Goal: Register for event/course

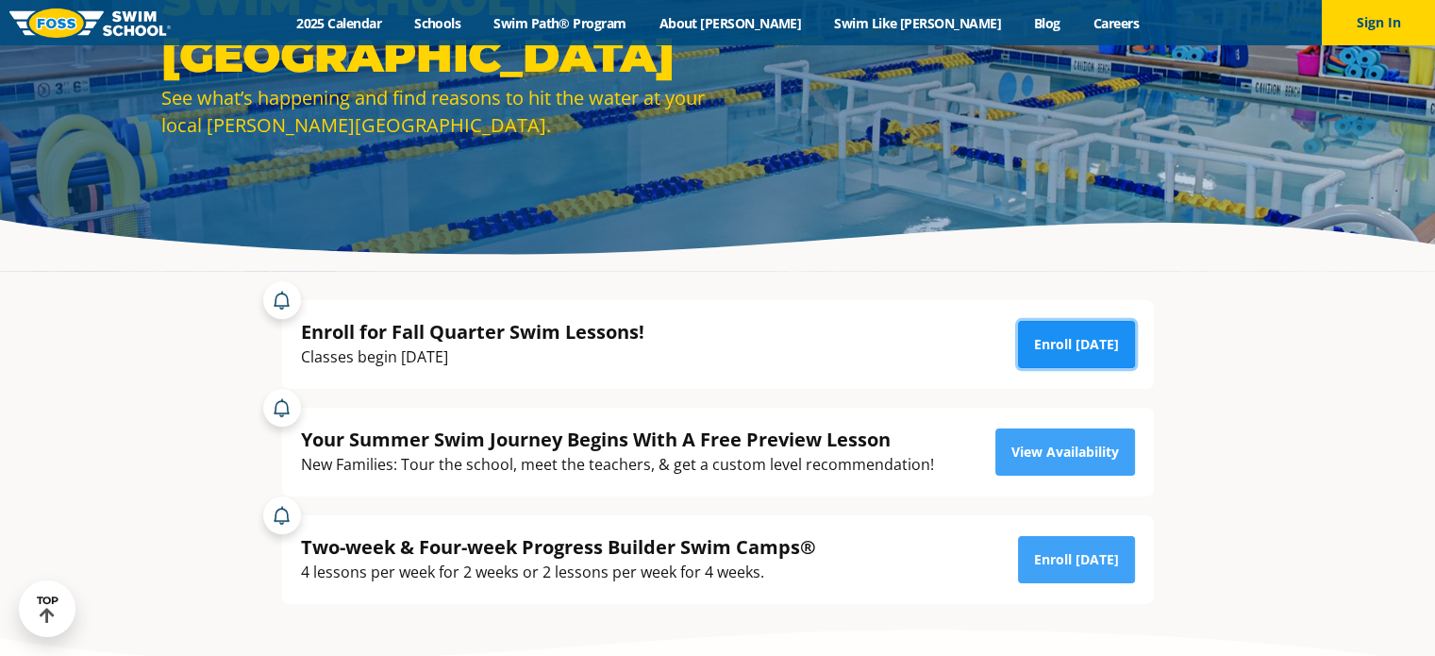
click at [1098, 358] on link "Enroll Today" at bounding box center [1076, 344] width 117 height 47
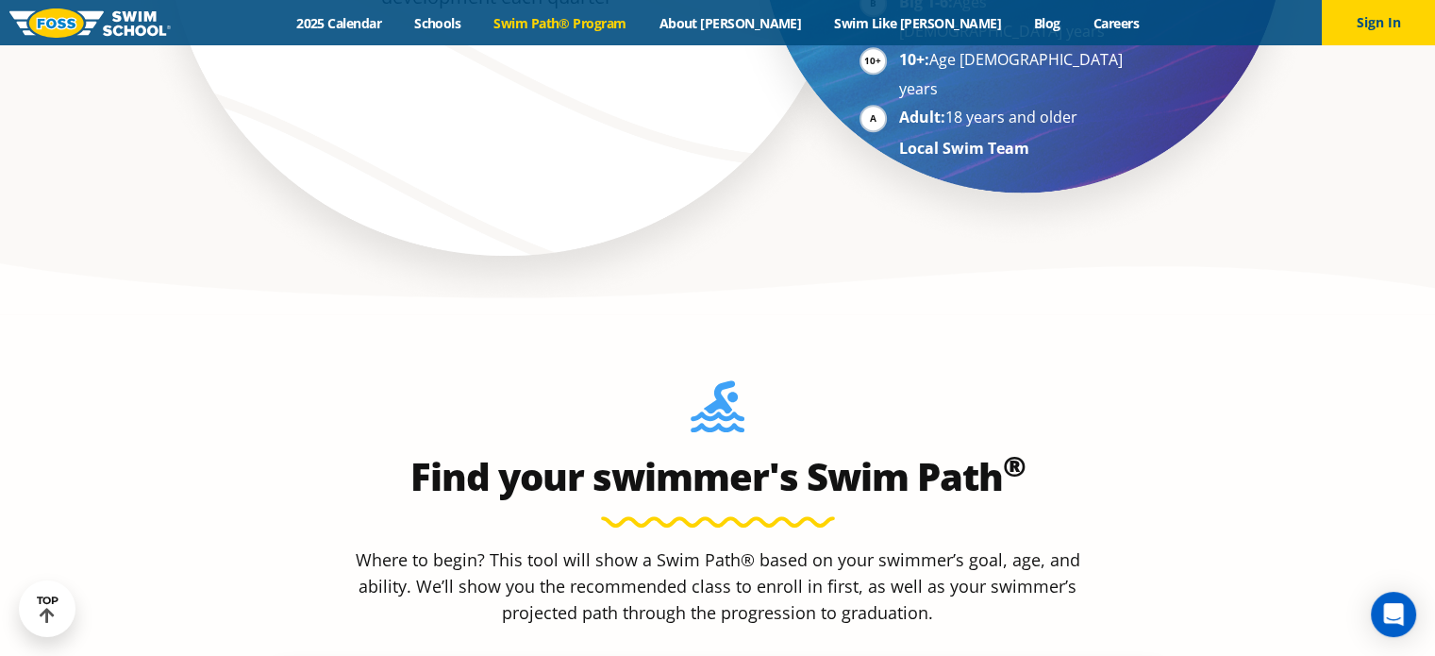
scroll to position [1509, 0]
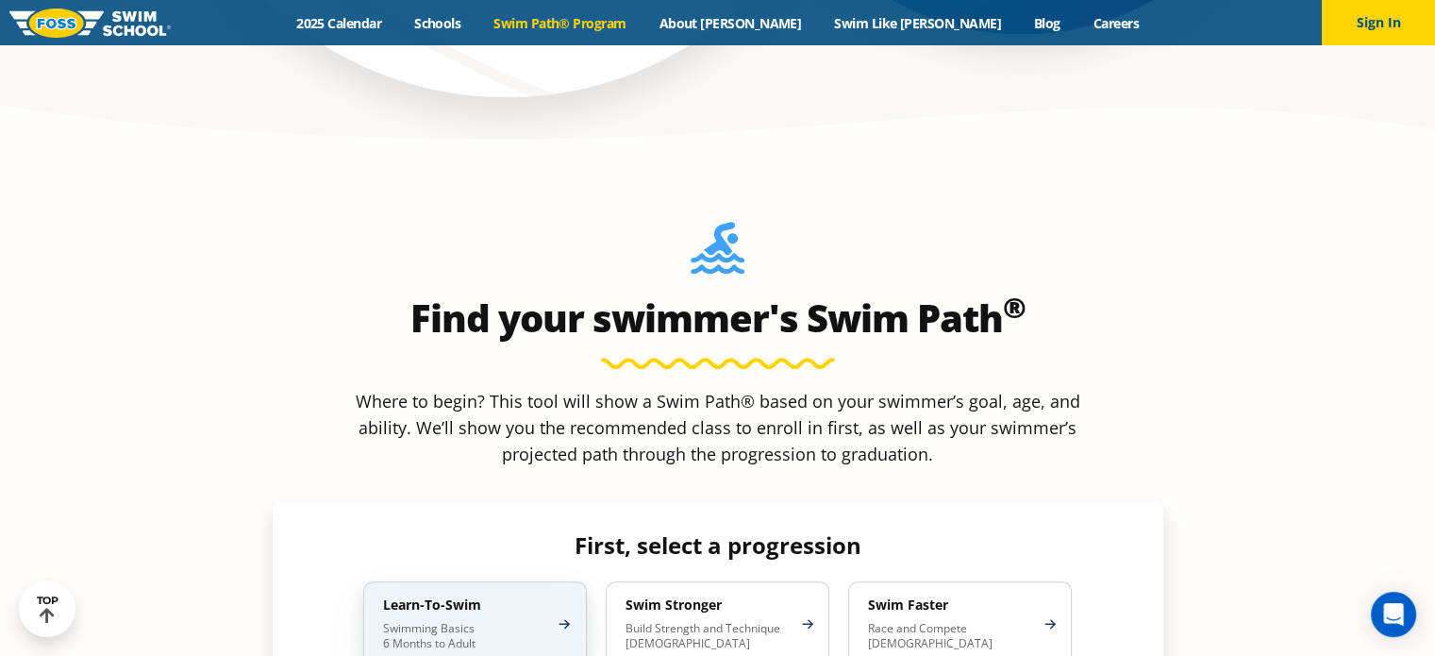
click at [521, 621] on p "Swimming Basics 6 Months to Adult" at bounding box center [465, 636] width 165 height 30
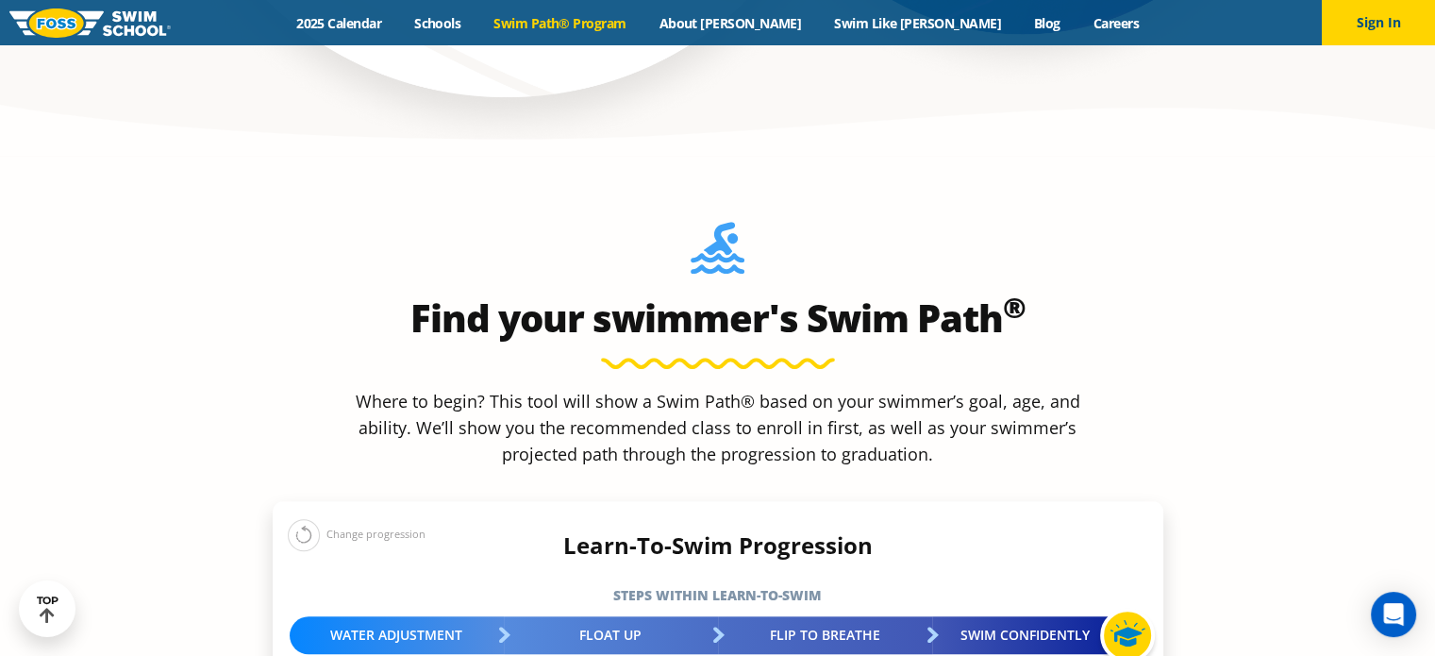
scroll to position [1792, 0]
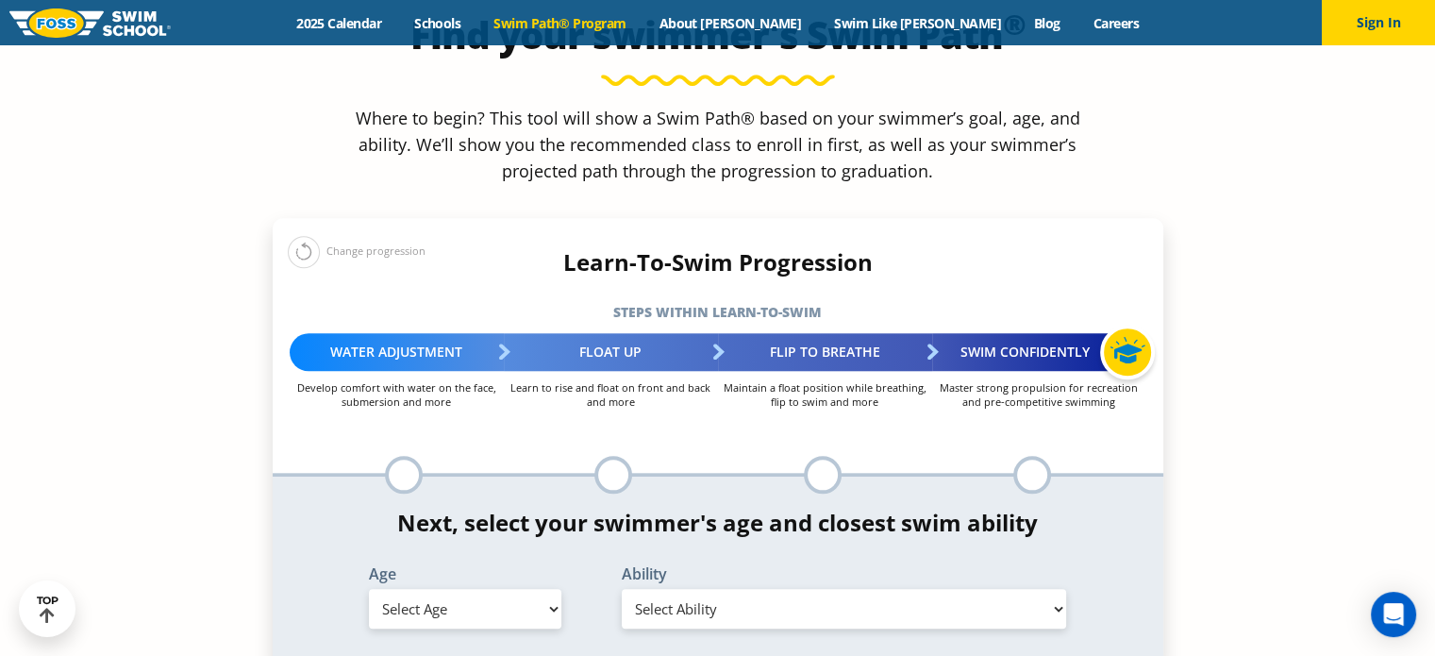
click at [492, 589] on select "Select Age [DEMOGRAPHIC_DATA] months - 1 year 1 year 2 years 3 years 4 years 5 …" at bounding box center [465, 609] width 192 height 40
select select "5-years"
click at [369, 589] on select "Select Age [DEMOGRAPHIC_DATA] months - 1 year 1 year 2 years 3 years 4 years 5 …" at bounding box center [465, 609] width 192 height 40
click at [668, 566] on div "Ability Select Ability First in-water experience When in the water, reliant on …" at bounding box center [844, 597] width 487 height 62
click at [671, 589] on select "Select Ability First in-water experience When in the water, reliant on a life j…" at bounding box center [844, 609] width 445 height 40
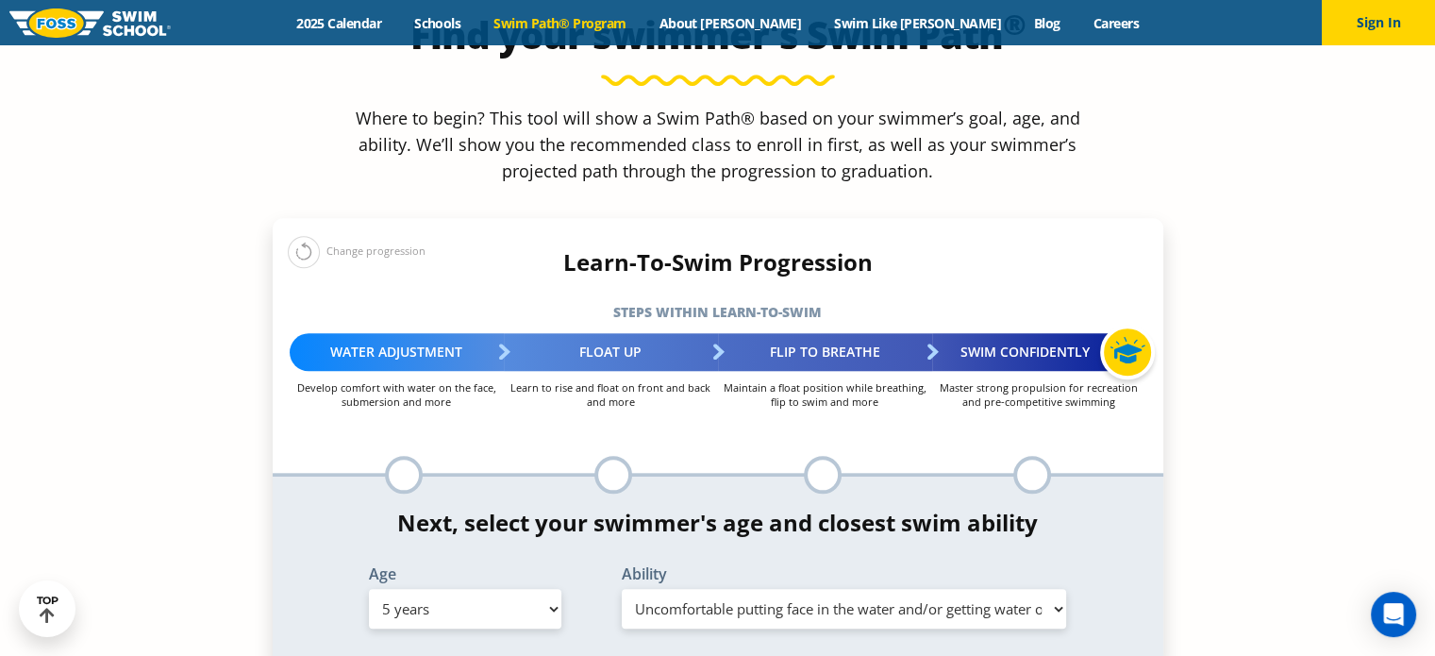
click at [622, 589] on select "Select Ability First in-water experience When in the water, reliant on a life j…" at bounding box center [844, 609] width 445 height 40
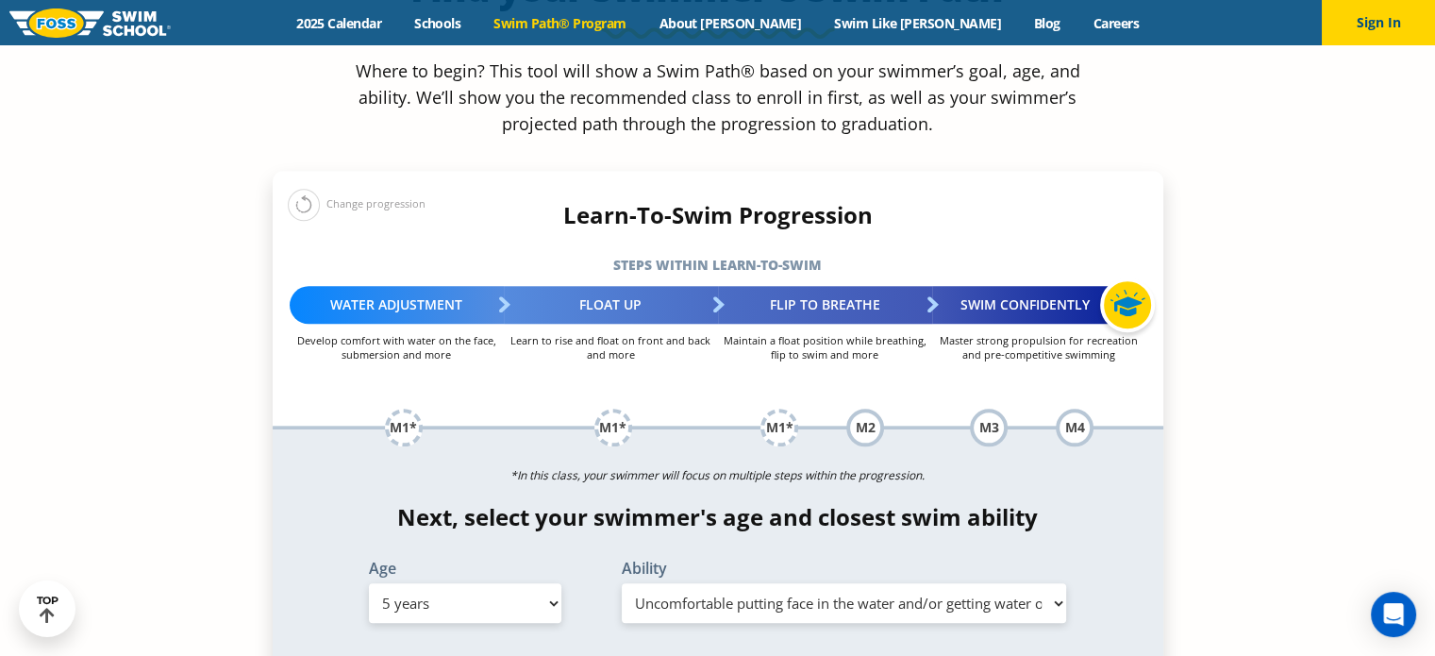
scroll to position [2075, 0]
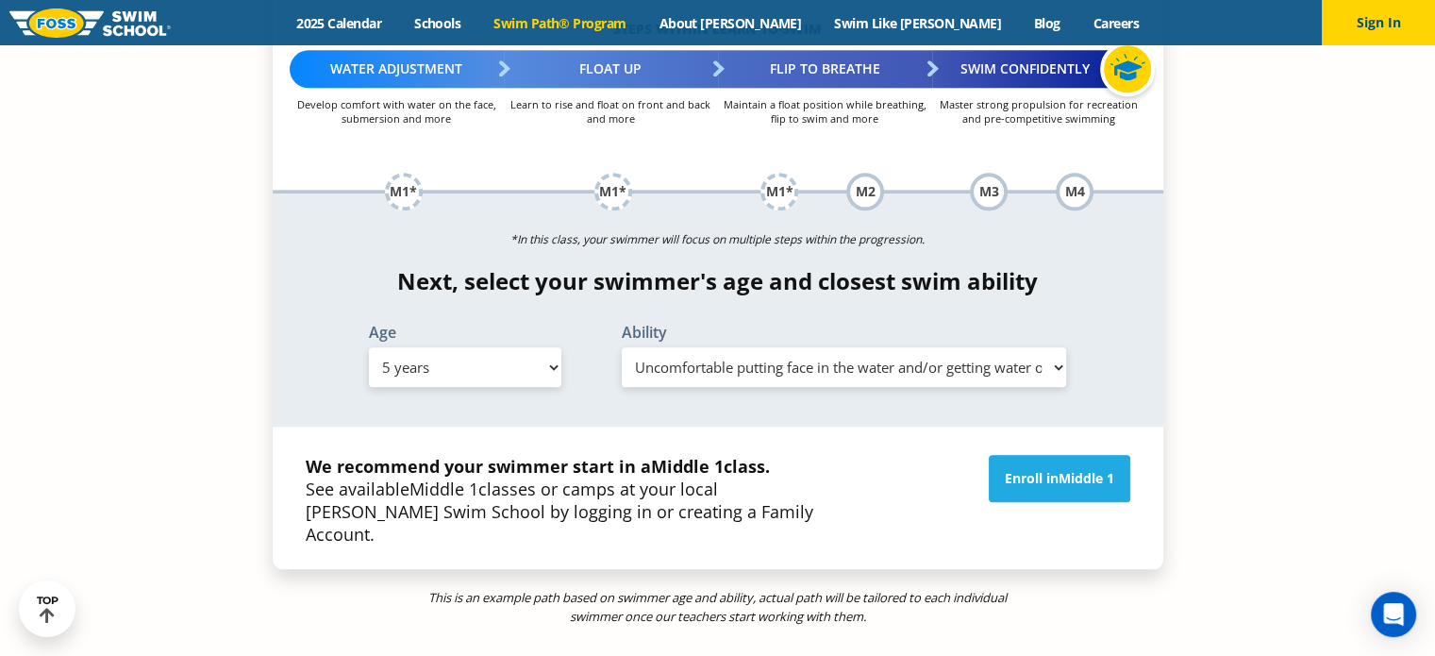
click at [734, 347] on select "Select Ability First in-water experience When in the water, reliant on a life j…" at bounding box center [844, 367] width 445 height 40
click at [622, 347] on select "Select Ability First in-water experience When in the water, reliant on a life j…" at bounding box center [844, 367] width 445 height 40
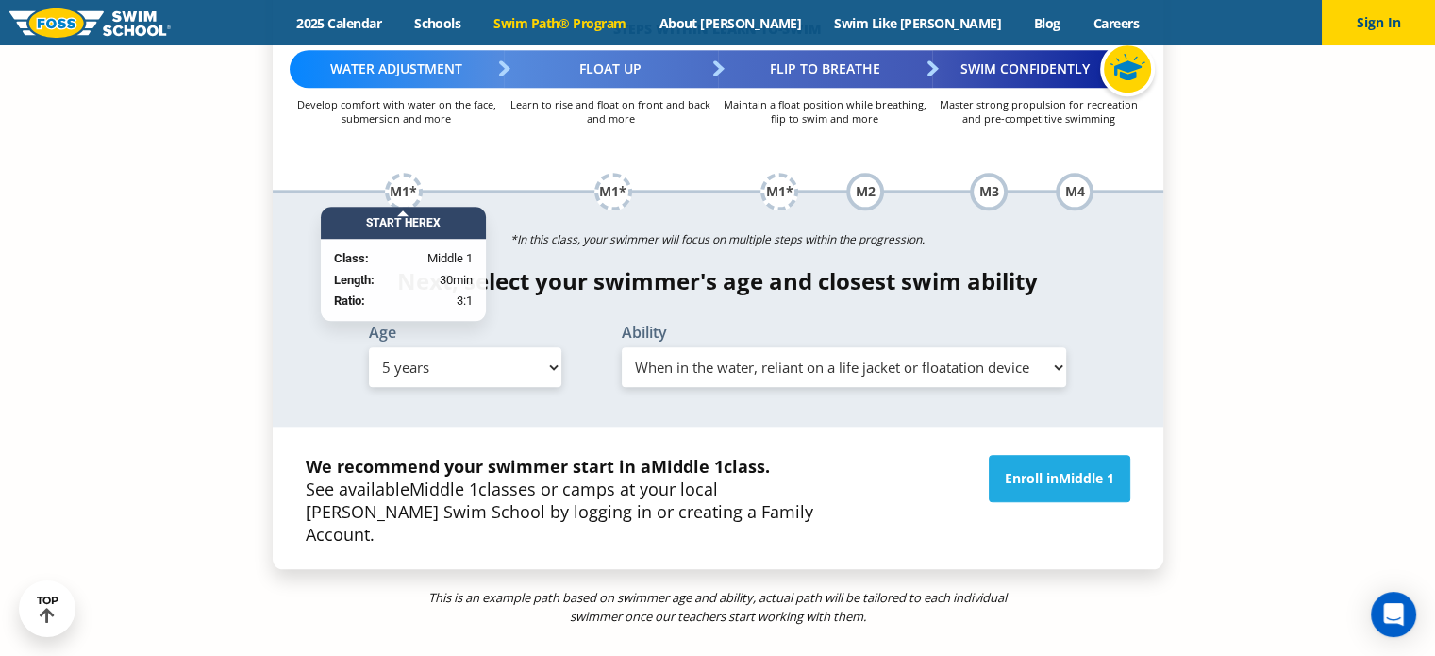
drag, startPoint x: 868, startPoint y: 228, endPoint x: 703, endPoint y: 229, distance: 165.1
click at [868, 347] on select "Select Ability First in-water experience When in the water, reliant on a life j…" at bounding box center [844, 367] width 445 height 40
select select "5-years-first-in-water-experience"
click at [622, 347] on select "Select Ability First in-water experience When in the water, reliant on a life j…" at bounding box center [844, 367] width 445 height 40
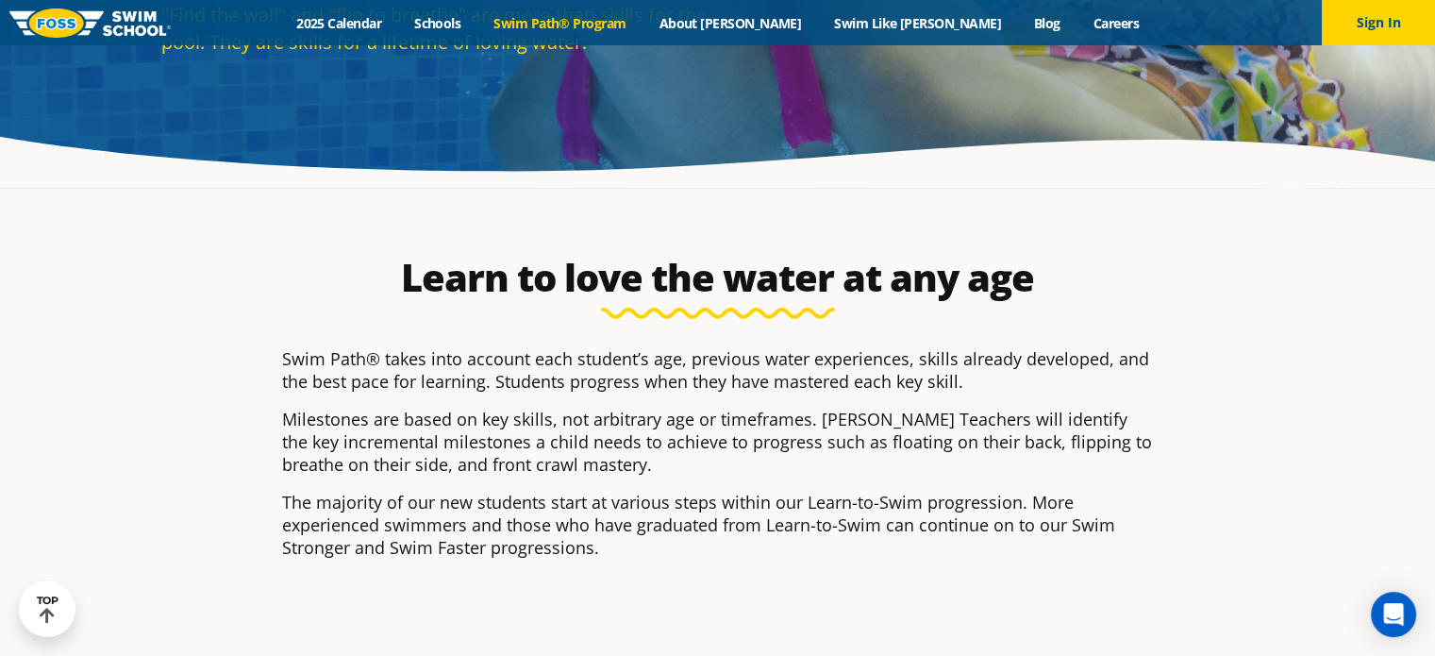
scroll to position [0, 0]
